Goal: Task Accomplishment & Management: Complete application form

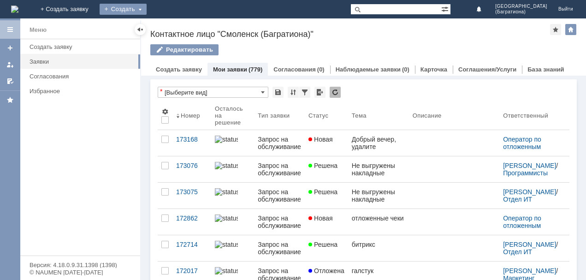
click at [147, 7] on div "Создать" at bounding box center [123, 9] width 47 height 11
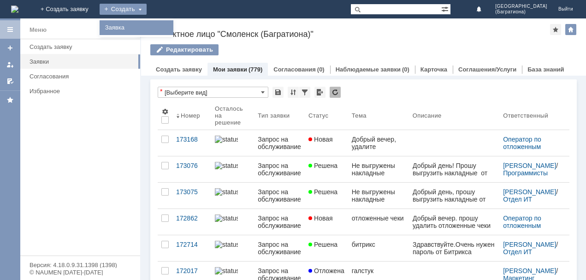
click at [171, 26] on link "Заявка" at bounding box center [136, 27] width 70 height 11
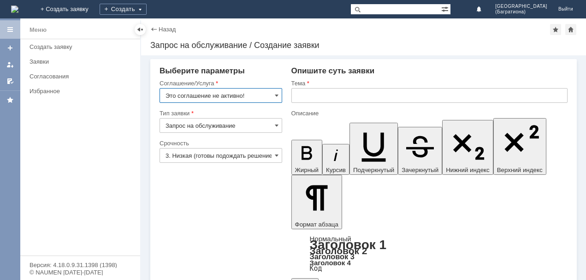
click at [272, 99] on input "Это соглашение не активно!" at bounding box center [220, 95] width 123 height 15
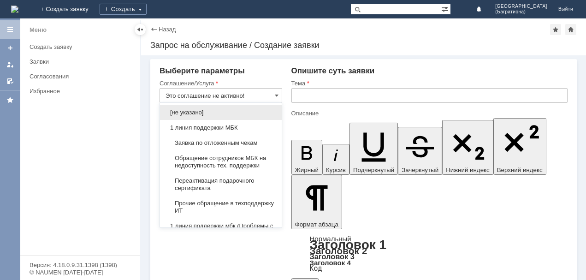
drag, startPoint x: 241, startPoint y: 141, endPoint x: 281, endPoint y: 101, distance: 56.4
click at [241, 141] on span "Заявка по отложенным чекам" at bounding box center [220, 142] width 111 height 7
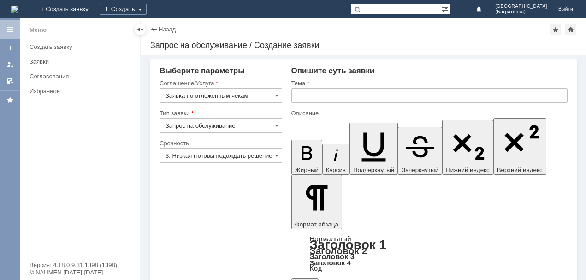
type input "Заявка по отложенным чекам"
click at [300, 97] on input "text" at bounding box center [429, 95] width 276 height 15
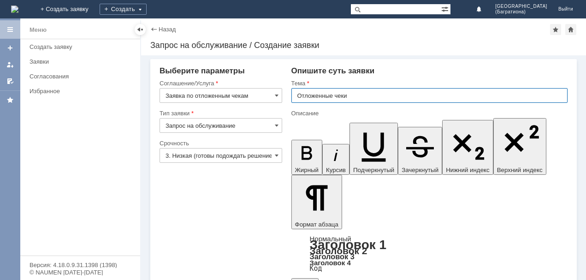
type input "Отложенные чеки"
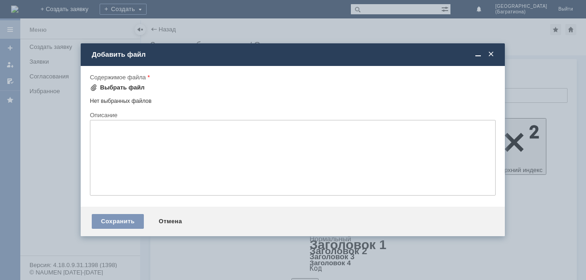
click at [117, 85] on div "Выбрать файл" at bounding box center [122, 87] width 45 height 7
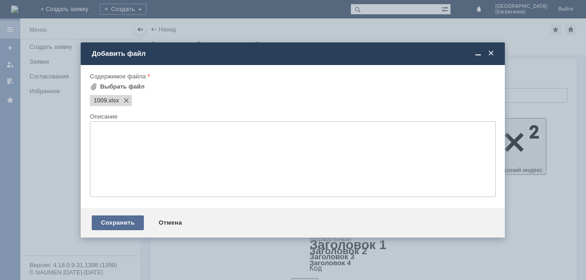
click at [124, 217] on div "Сохранить" at bounding box center [118, 222] width 52 height 15
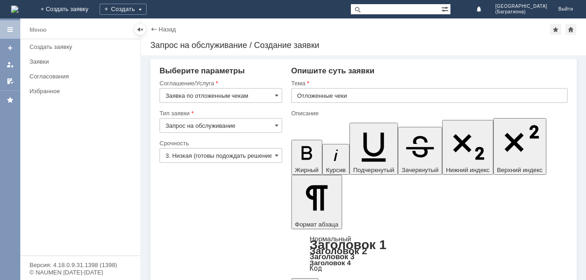
scroll to position [24, 0]
